Goal: Task Accomplishment & Management: Manage account settings

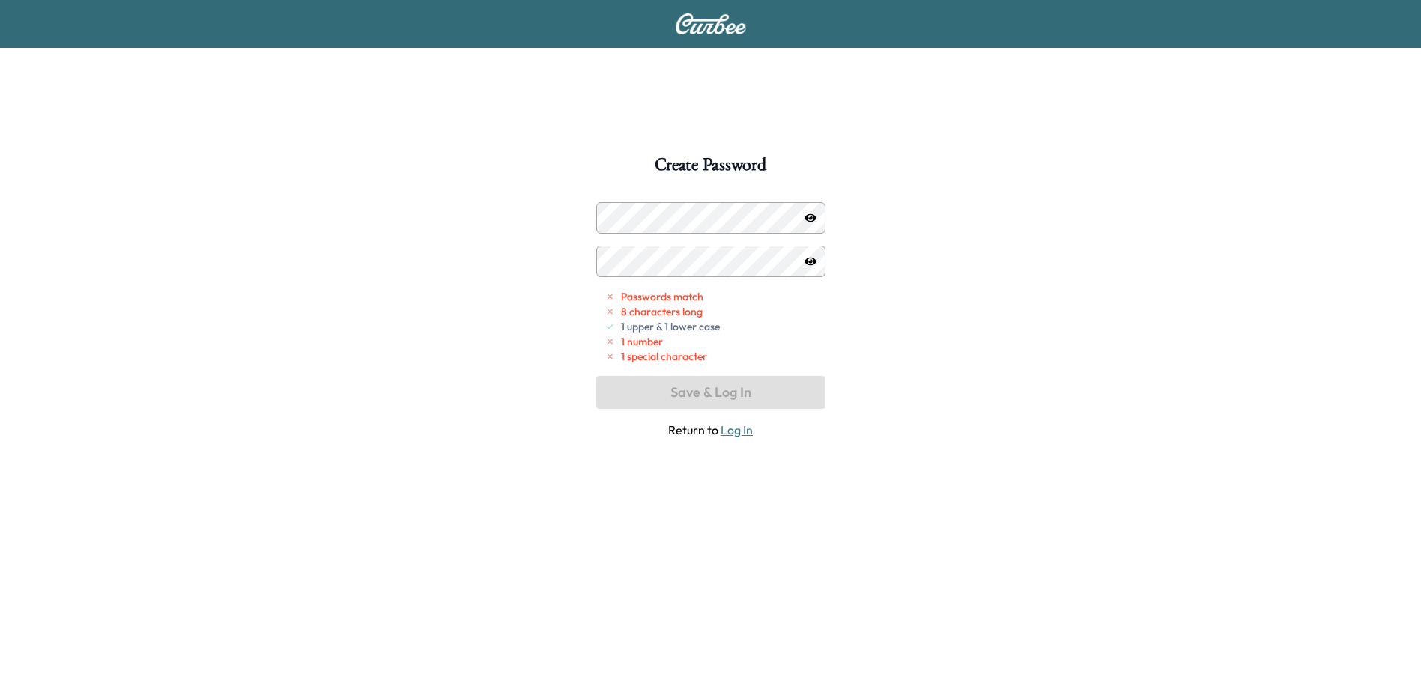
drag, startPoint x: 614, startPoint y: 236, endPoint x: 862, endPoint y: 134, distance: 268.1
click at [862, 134] on div "Create Password Passwords match 8 characters long 1 upper & 1 lower case 1 numb…" at bounding box center [710, 424] width 1421 height 848
click at [811, 216] on icon "button" at bounding box center [811, 218] width 12 height 8
click at [880, 333] on div "Create Password Passwords match 8 characters long 1 upper & 1 lower case 1 numb…" at bounding box center [710, 502] width 1421 height 692
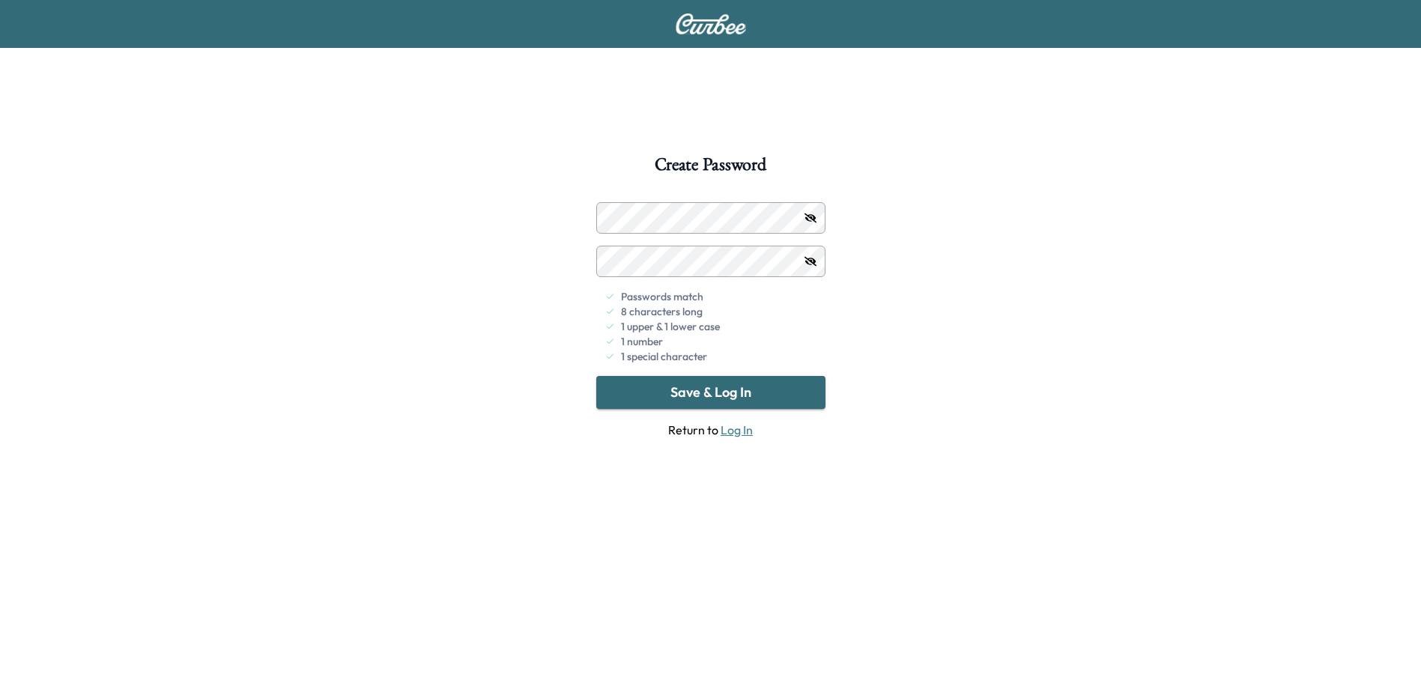
click at [734, 405] on button "Save & Log In" at bounding box center [710, 392] width 229 height 33
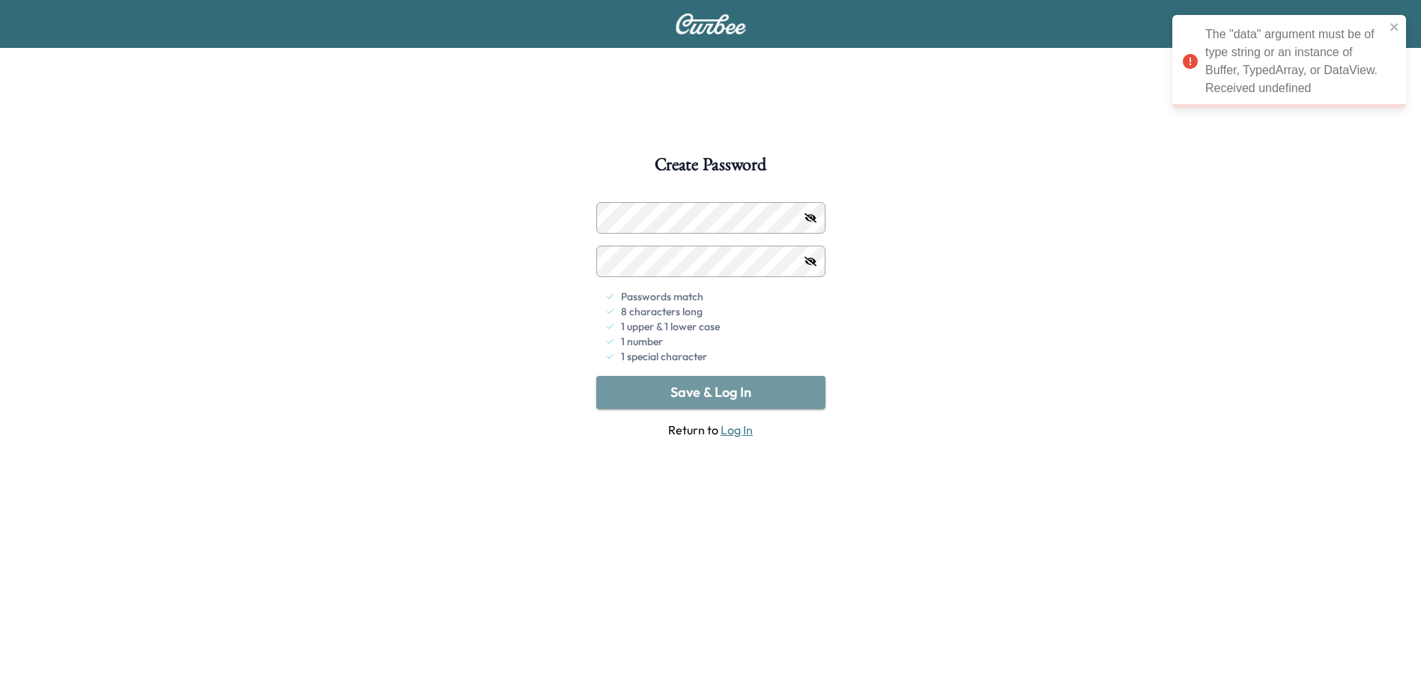
click at [722, 399] on button "Save & Log In" at bounding box center [710, 392] width 229 height 33
click at [607, 259] on div at bounding box center [611, 262] width 18 height 18
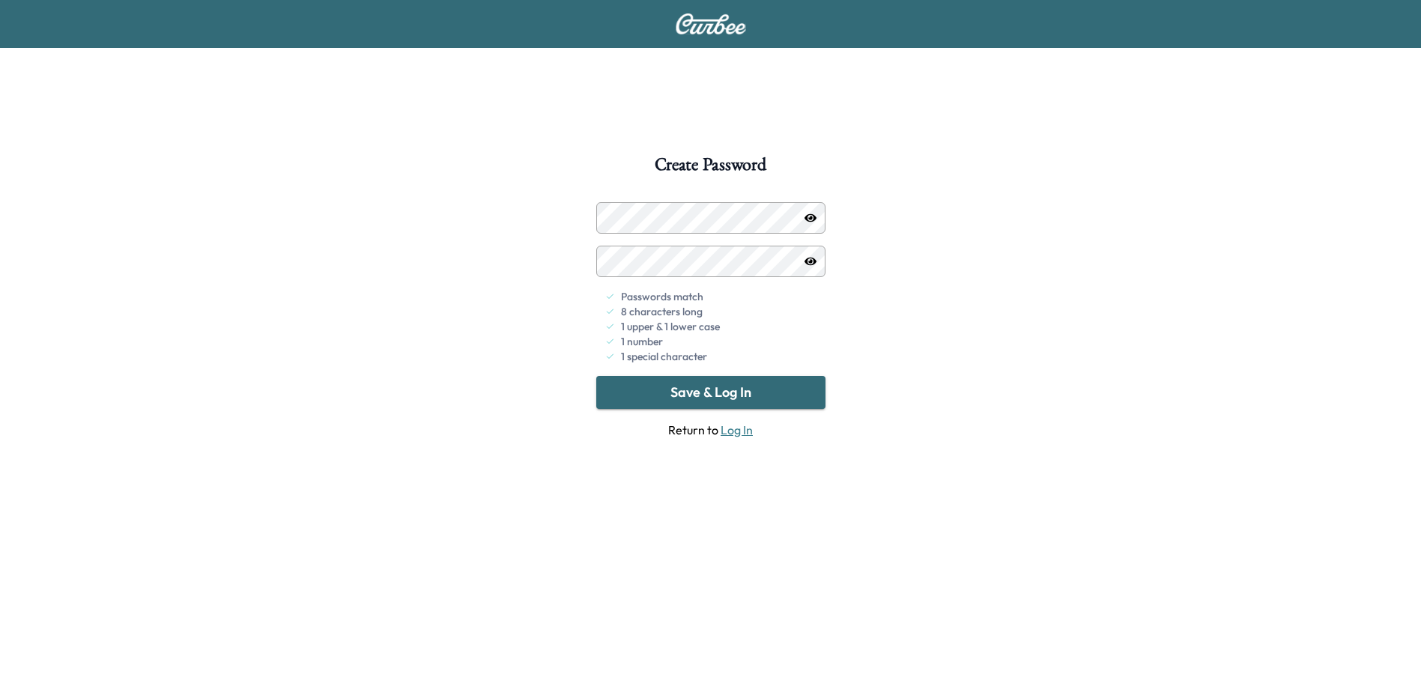
click at [755, 387] on button "Save & Log In" at bounding box center [710, 392] width 229 height 33
click at [695, 387] on button "Save & Log In" at bounding box center [710, 392] width 229 height 33
click at [724, 432] on link "Log In" at bounding box center [737, 430] width 32 height 15
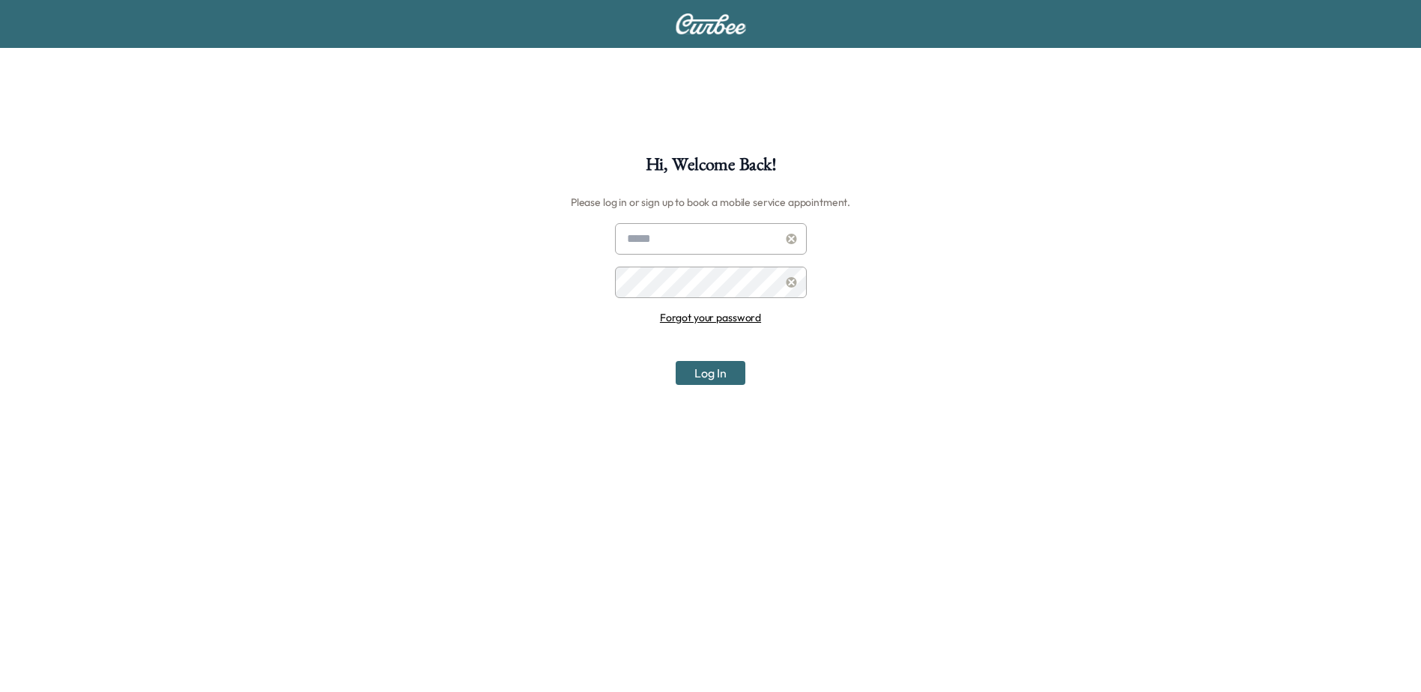
click at [655, 232] on input "text" at bounding box center [711, 238] width 192 height 31
type input "**********"
click at [729, 316] on link "Forgot your password" at bounding box center [710, 317] width 101 height 13
click at [674, 234] on input "text" at bounding box center [711, 238] width 192 height 31
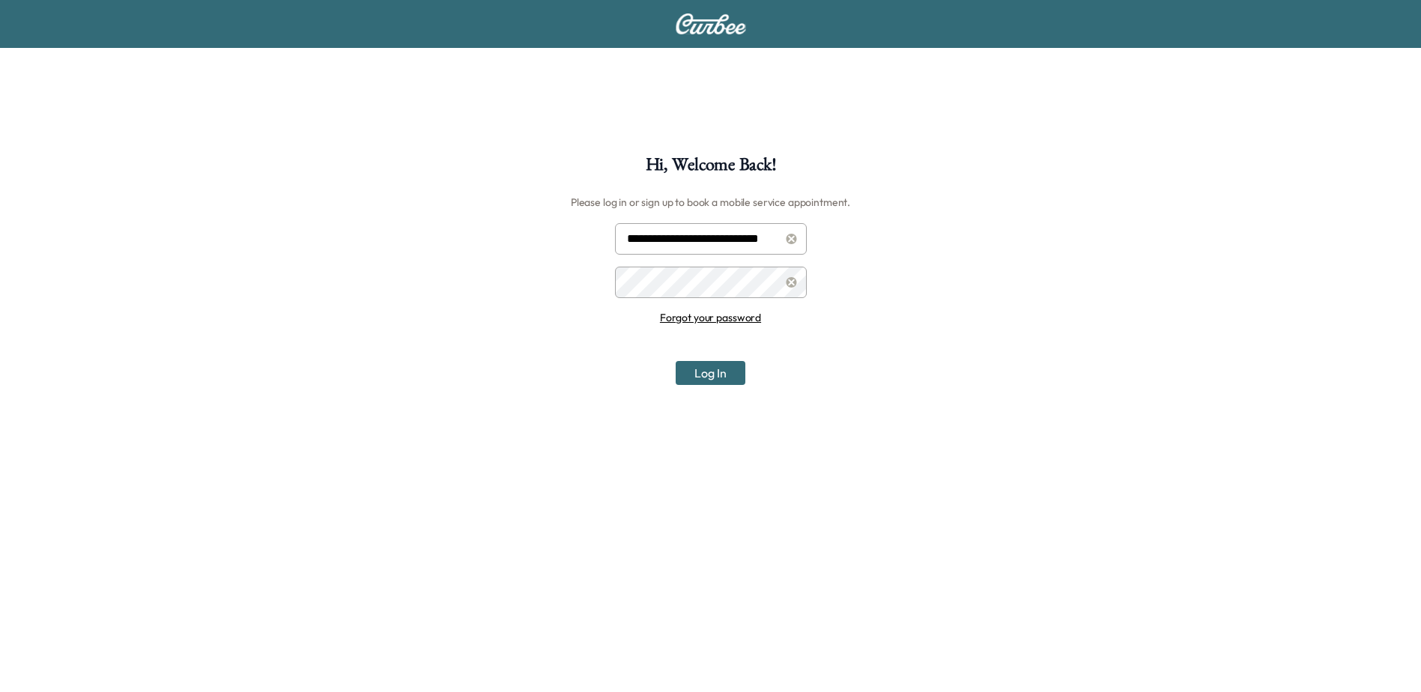
click at [761, 247] on input "**********" at bounding box center [711, 238] width 192 height 31
type input "**********"
click at [676, 361] on button "Log In" at bounding box center [711, 373] width 70 height 24
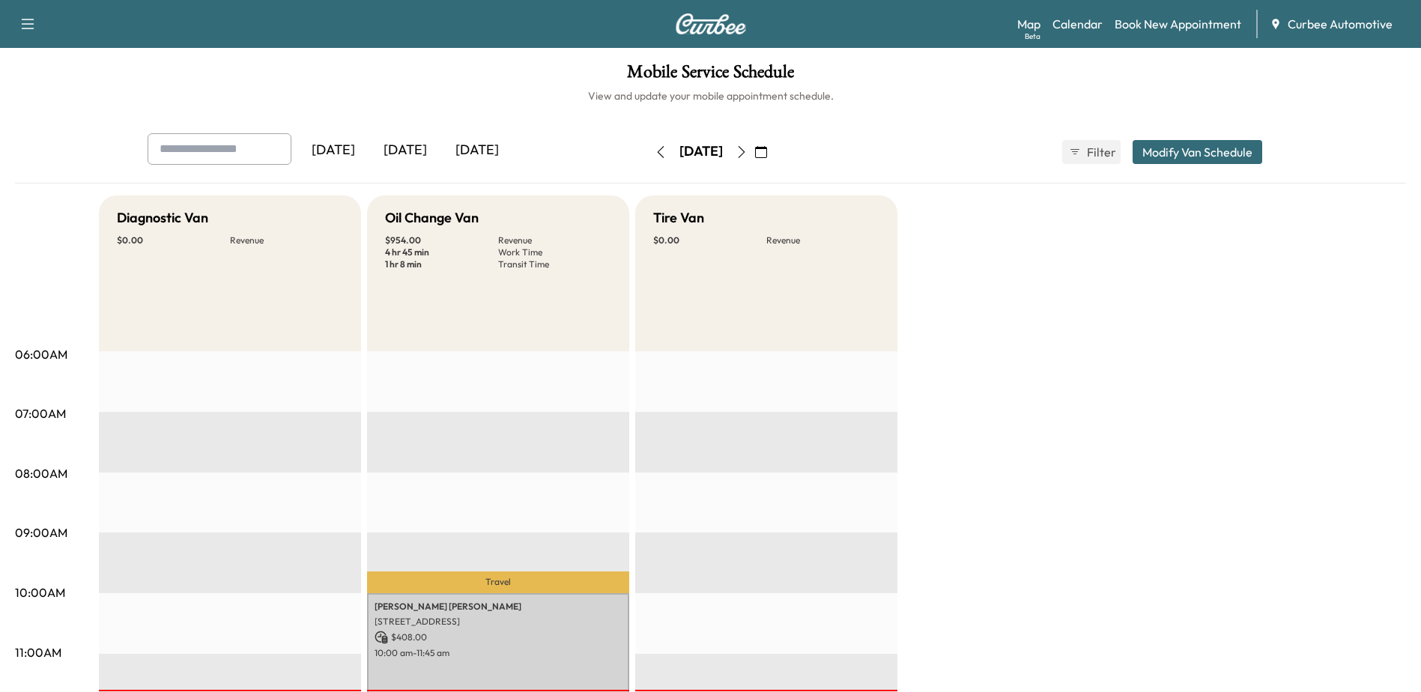
click at [1365, 28] on span "Curbee Automotive" at bounding box center [1340, 24] width 105 height 18
click at [1307, 35] on div "Map Beta Calendar Book New Appointment Curbee Automotive" at bounding box center [1214, 24] width 392 height 28
click at [1320, 31] on span "Curbee Automotive" at bounding box center [1340, 24] width 105 height 18
click at [1075, 26] on link "Calendar" at bounding box center [1078, 24] width 50 height 18
click at [33, 26] on icon "button" at bounding box center [28, 24] width 18 height 18
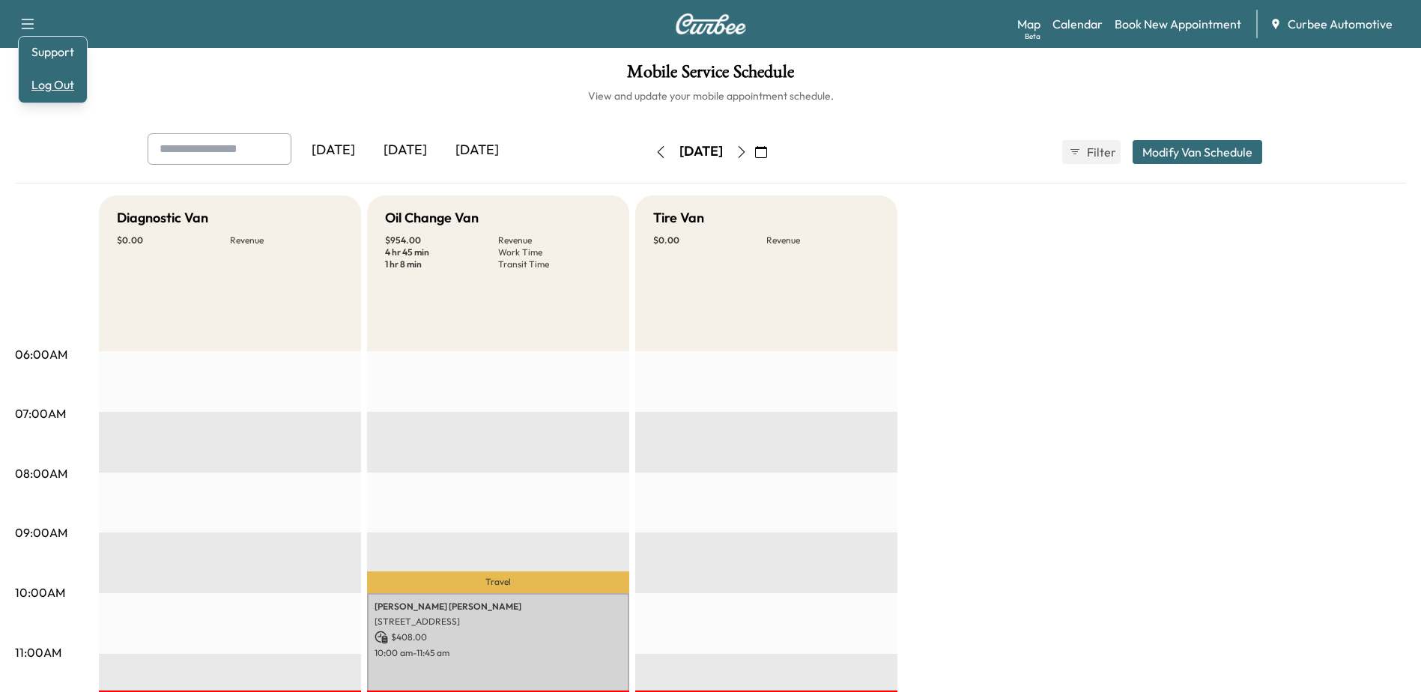
click at [64, 83] on button "Log Out" at bounding box center [53, 85] width 56 height 24
